Goal: Transaction & Acquisition: Subscribe to service/newsletter

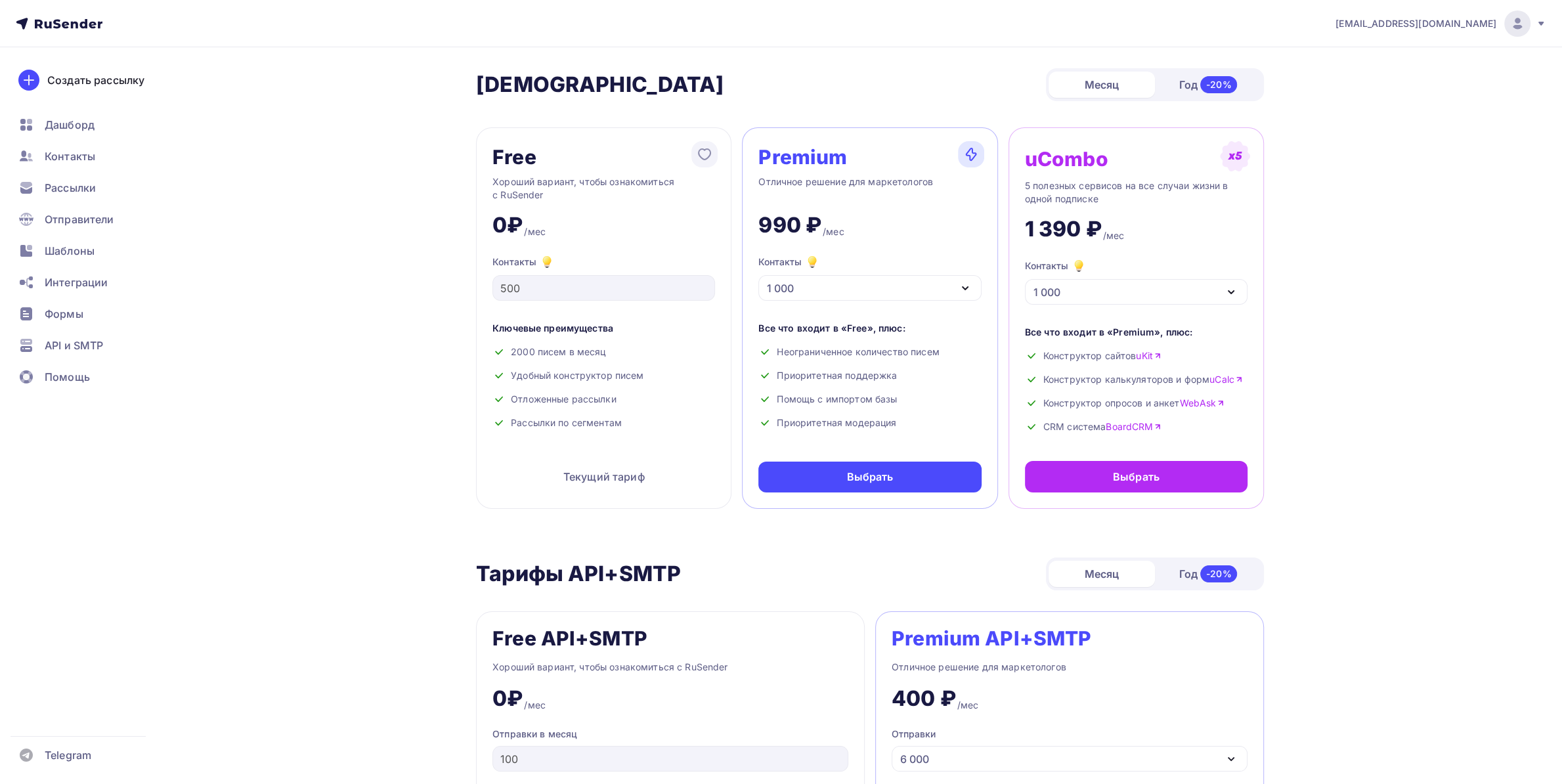
click at [861, 289] on div "1 000" at bounding box center [869, 287] width 223 height 25
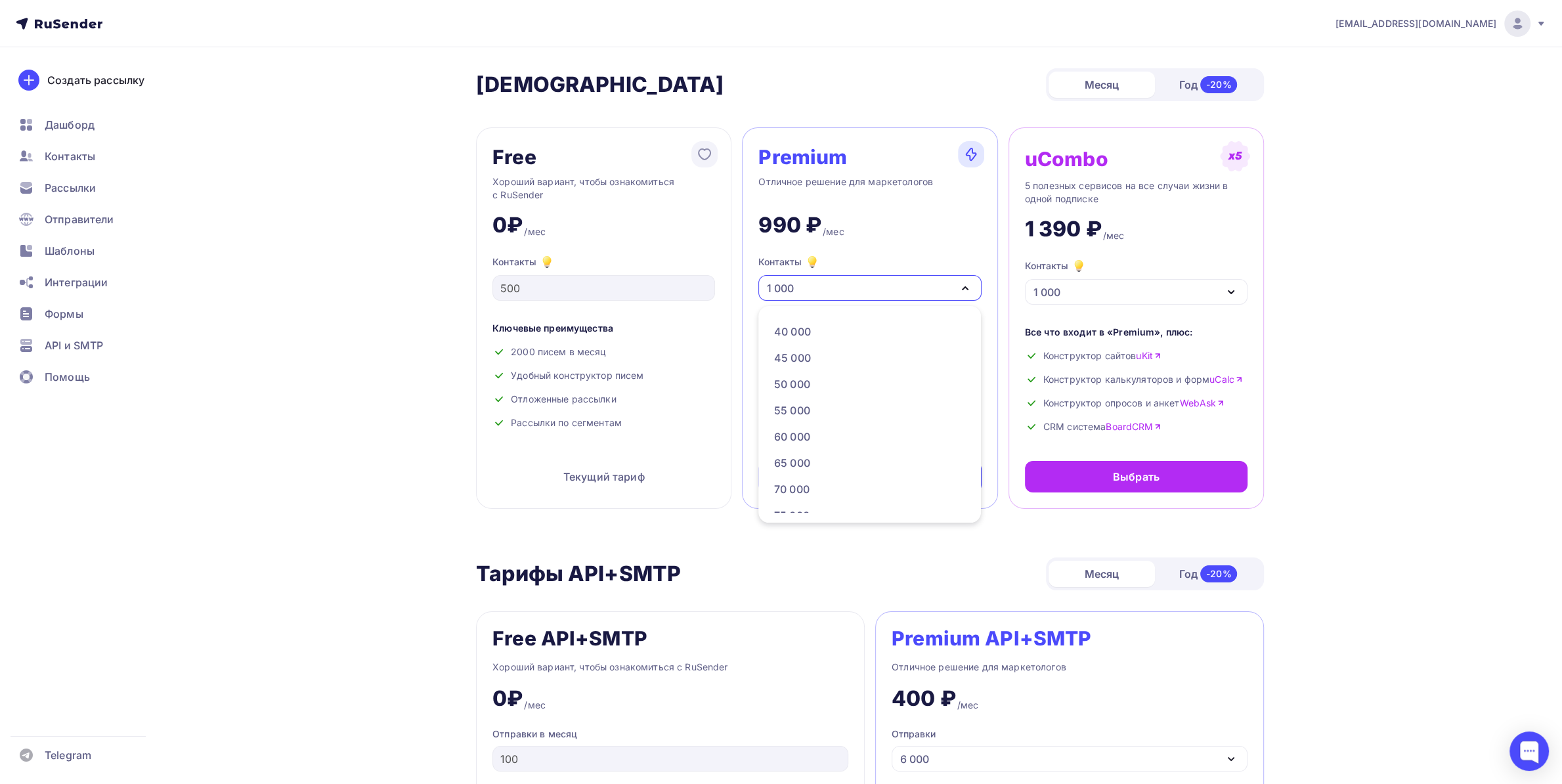
scroll to position [345, 0]
click at [791, 486] on div "70 000" at bounding box center [792, 484] width 35 height 16
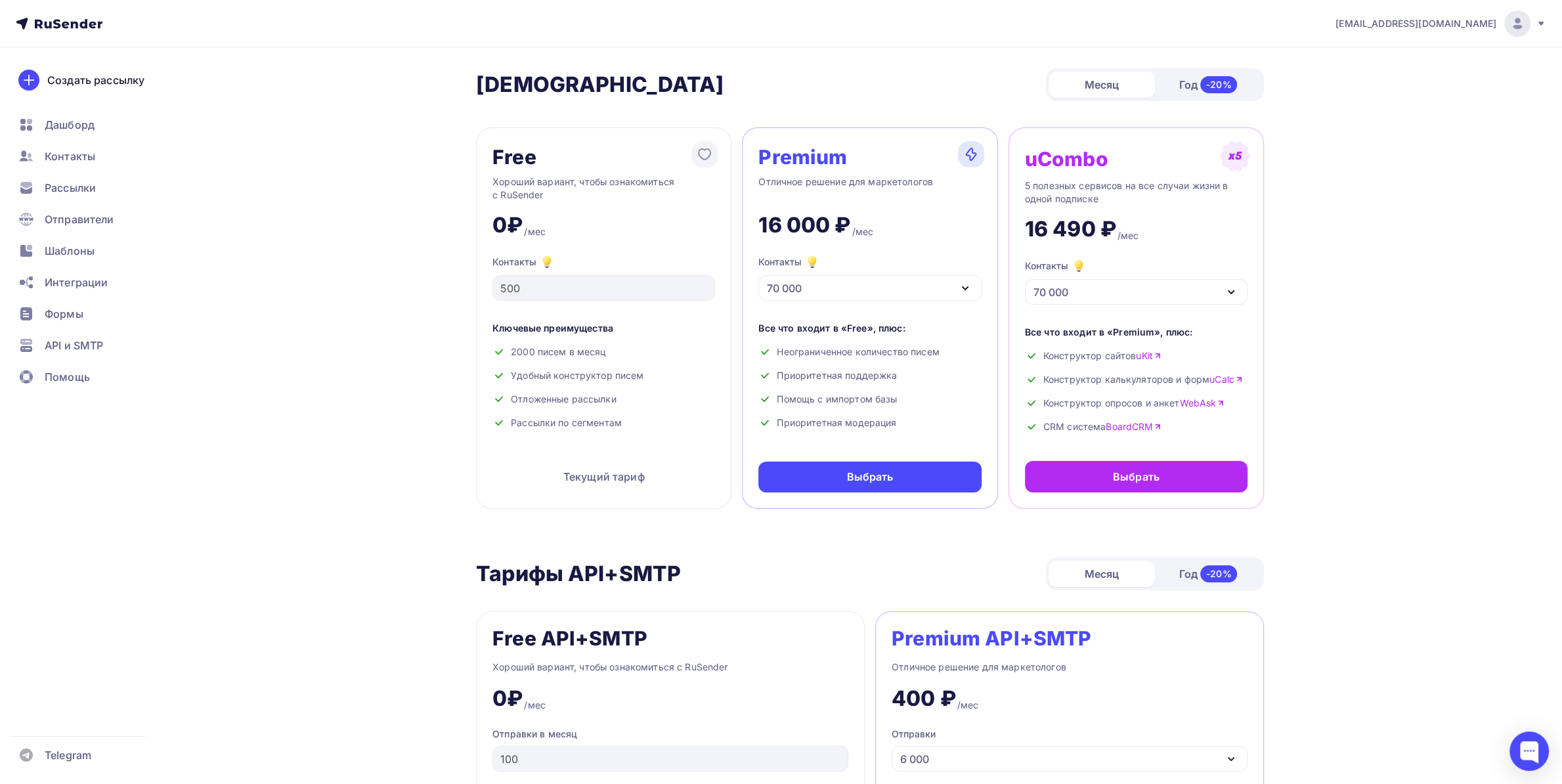
click at [1178, 85] on div "Год -20%" at bounding box center [1208, 85] width 106 height 28
drag, startPoint x: 761, startPoint y: 223, endPoint x: 859, endPoint y: 216, distance: 98.2
click at [859, 216] on div "153 600 ₽" at bounding box center [810, 225] width 104 height 26
copy div "153 600 ₽"
click at [1077, 94] on div "Месяц" at bounding box center [1102, 84] width 106 height 26
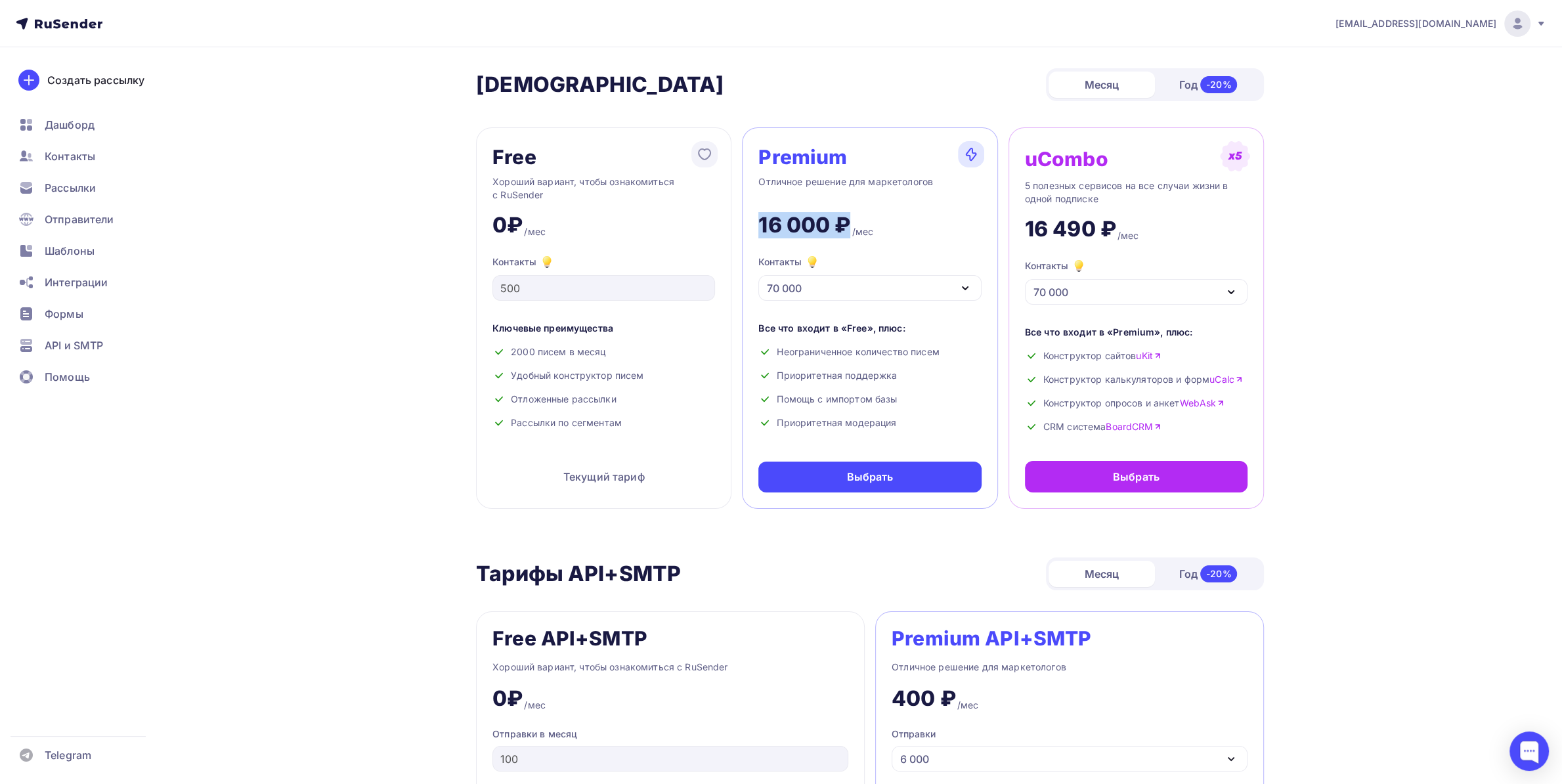
drag, startPoint x: 755, startPoint y: 227, endPoint x: 849, endPoint y: 230, distance: 94.0
click at [849, 230] on div "Premium Отличное решение для маркетологов 16 000 ₽ /мес Контакты 70 000 1 000 2…" at bounding box center [869, 318] width 255 height 381
copy div "16 000 ₽"
drag, startPoint x: 890, startPoint y: 284, endPoint x: 882, endPoint y: 289, distance: 9.4
click at [889, 283] on div "70 000" at bounding box center [869, 287] width 223 height 25
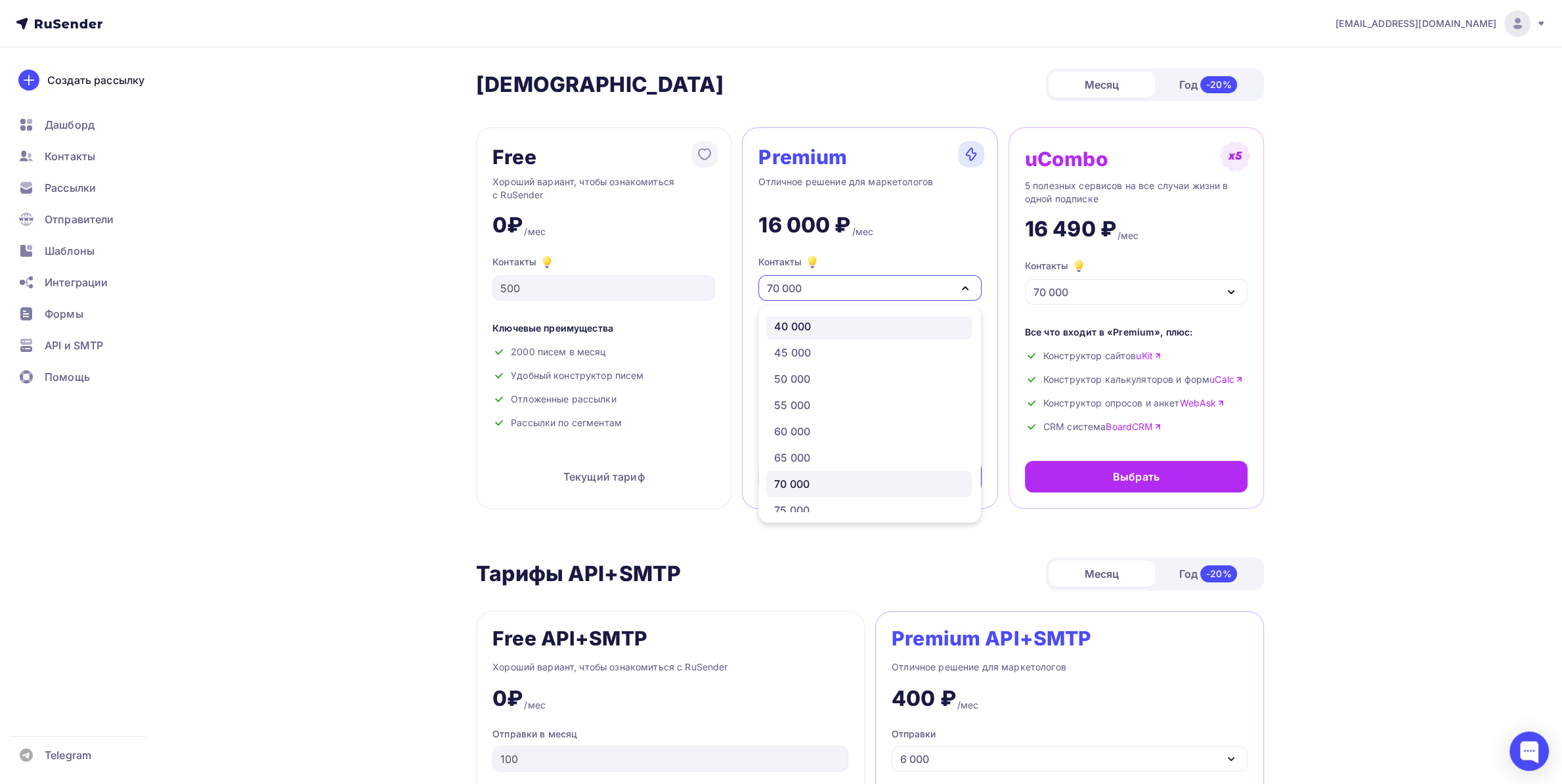
scroll to position [0, 0]
click at [833, 325] on div "1 000" at bounding box center [869, 329] width 190 height 16
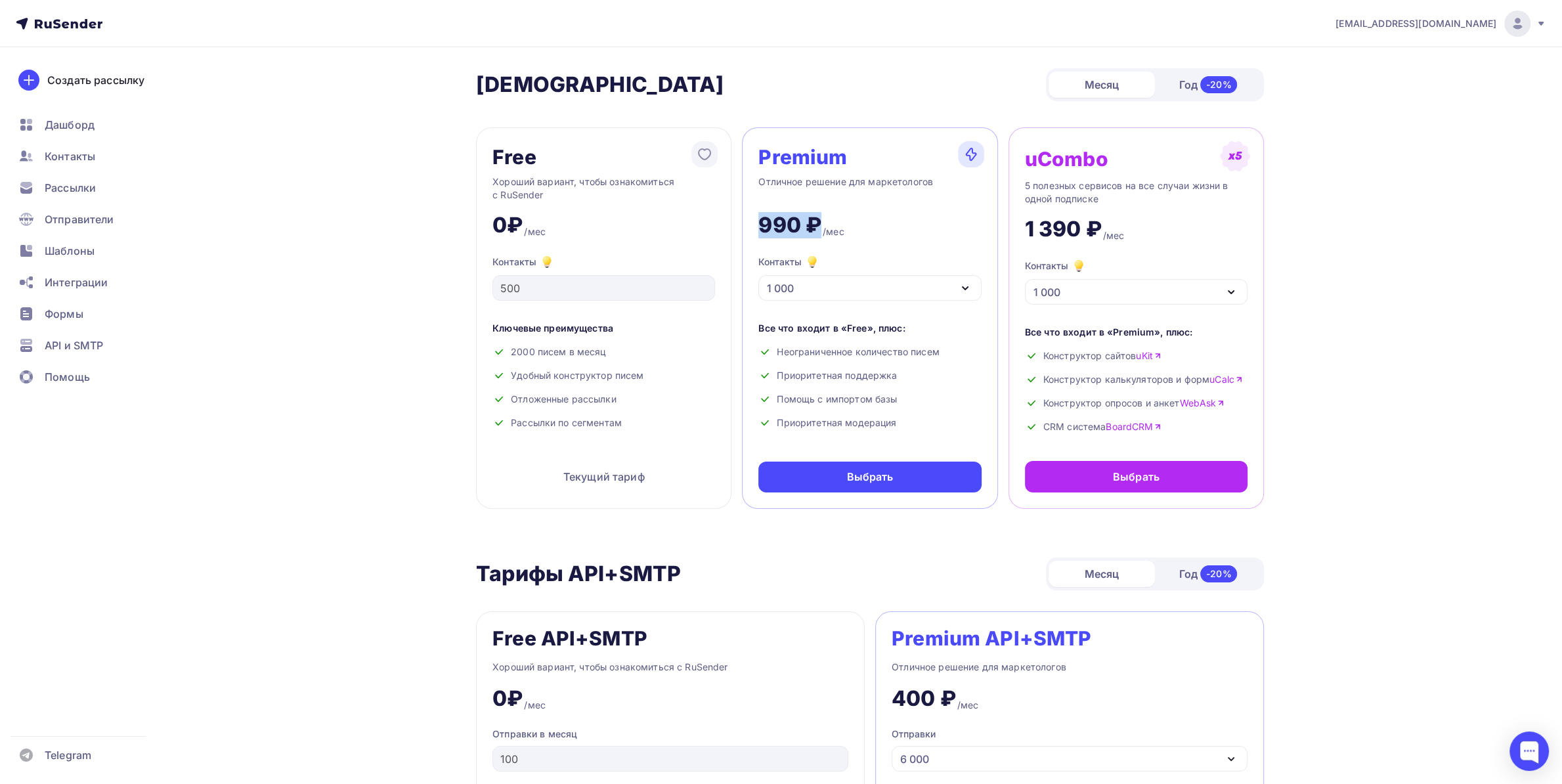
drag, startPoint x: 761, startPoint y: 226, endPoint x: 817, endPoint y: 220, distance: 56.3
click at [817, 220] on div "990 ₽" at bounding box center [790, 225] width 63 height 26
copy div "990 ₽"
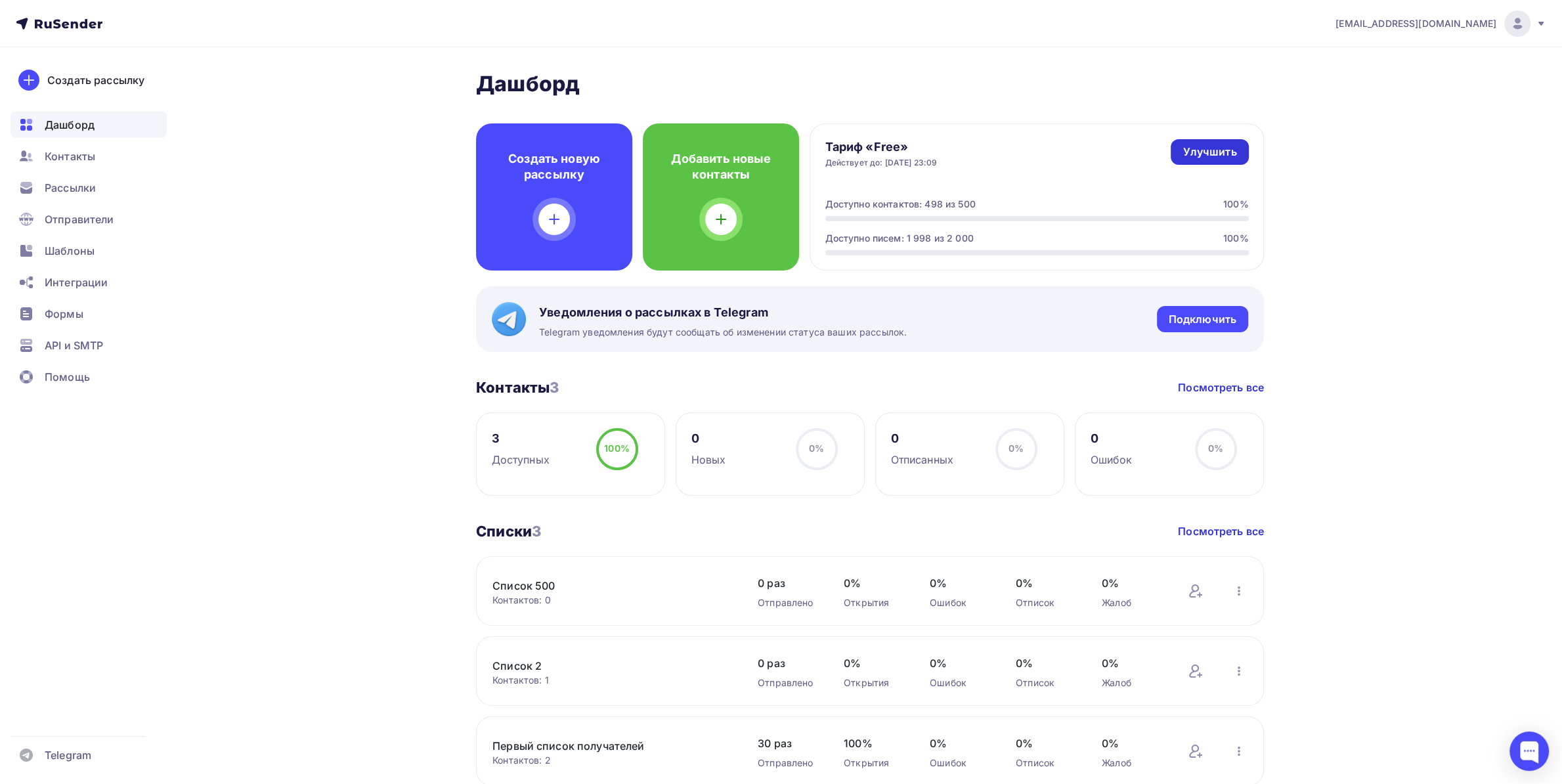
click at [1202, 155] on div "Улучшить" at bounding box center [1210, 152] width 54 height 15
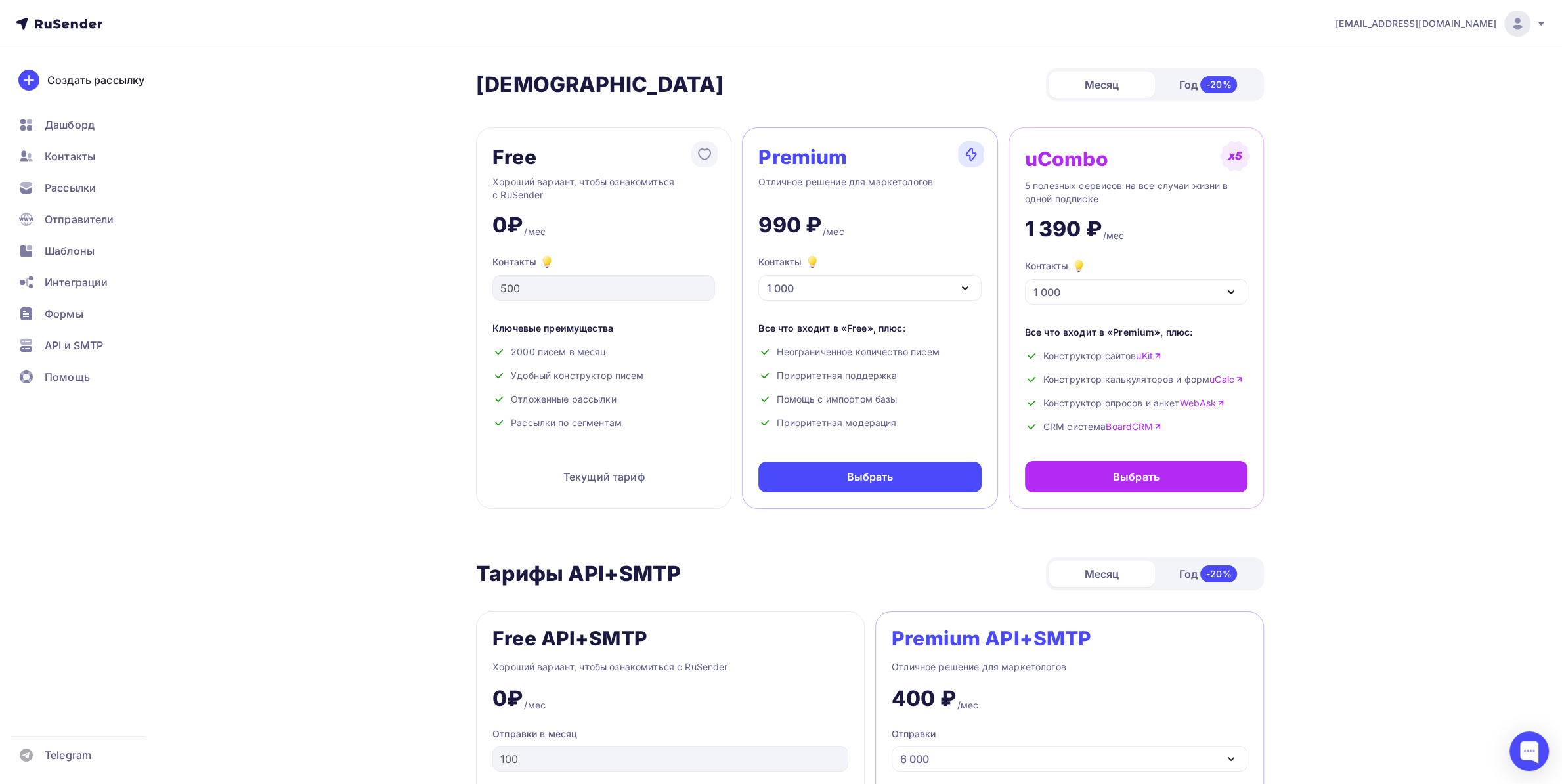
click at [899, 245] on div "Premium Отличное решение для маркетологов 990 ₽ /мес Контакты 1 000 1 000 2 000…" at bounding box center [869, 318] width 255 height 381
click at [882, 283] on div "1 000" at bounding box center [869, 287] width 223 height 25
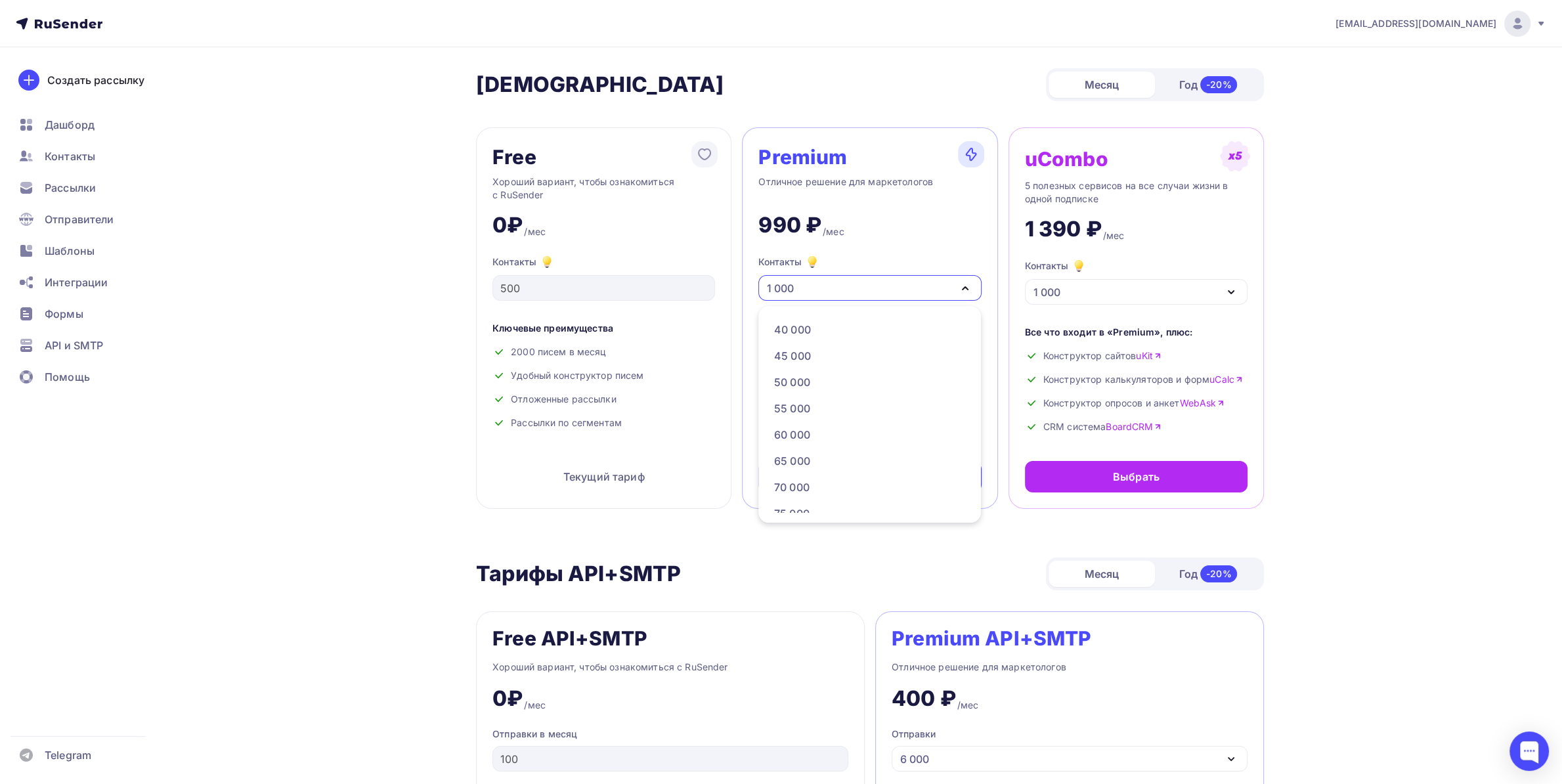
scroll to position [345, 0]
click at [795, 475] on link "70 000" at bounding box center [869, 484] width 205 height 26
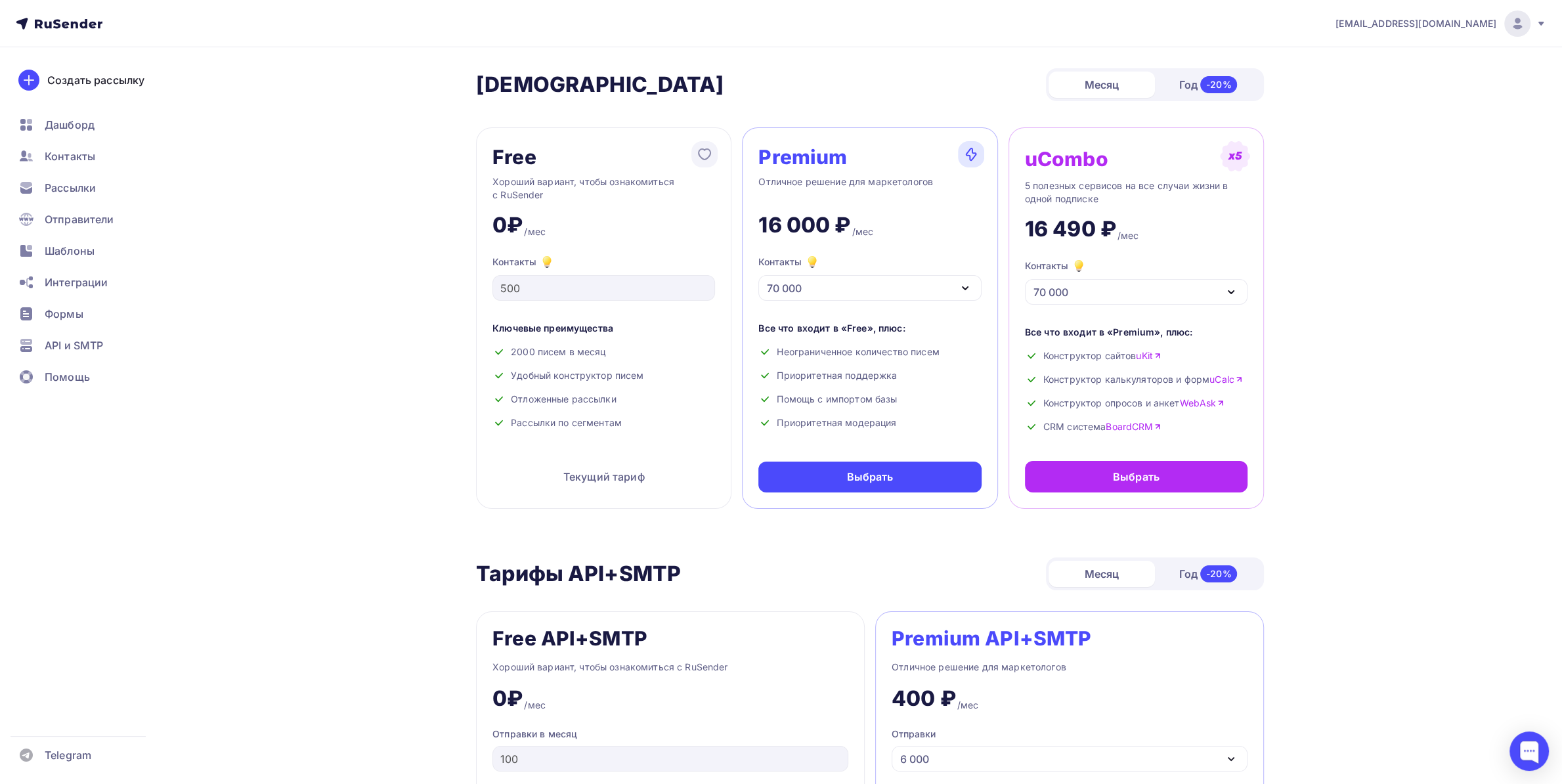
click at [1177, 70] on div "Месяц Год -20%" at bounding box center [1155, 84] width 218 height 33
click at [1177, 75] on div "Год -20%" at bounding box center [1208, 85] width 106 height 28
